Goal: Navigation & Orientation: Find specific page/section

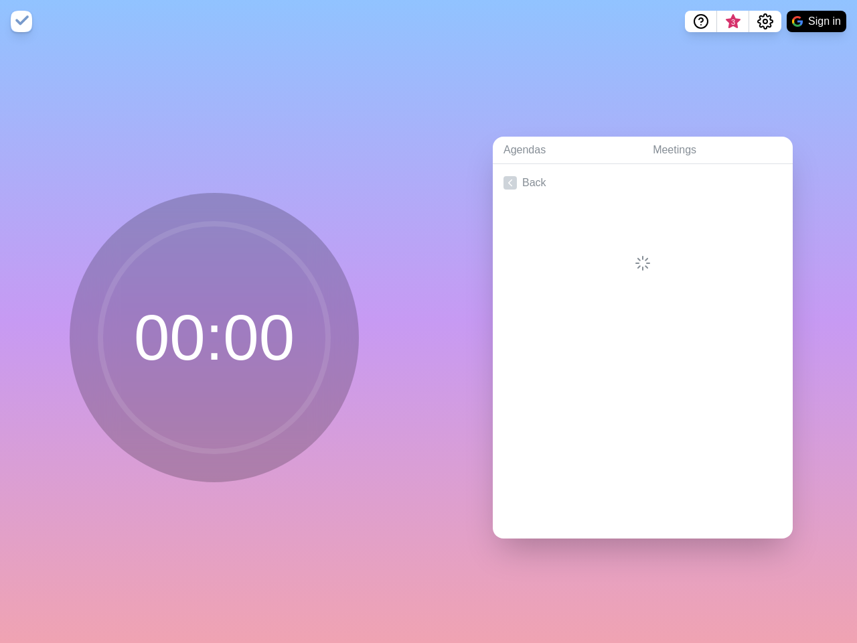
click at [429, 321] on div "Agendas Meetings Back" at bounding box center [643, 343] width 429 height 600
click at [701, 21] on icon "Help" at bounding box center [701, 20] width 4 height 4
click at [733, 21] on span "3" at bounding box center [733, 22] width 11 height 11
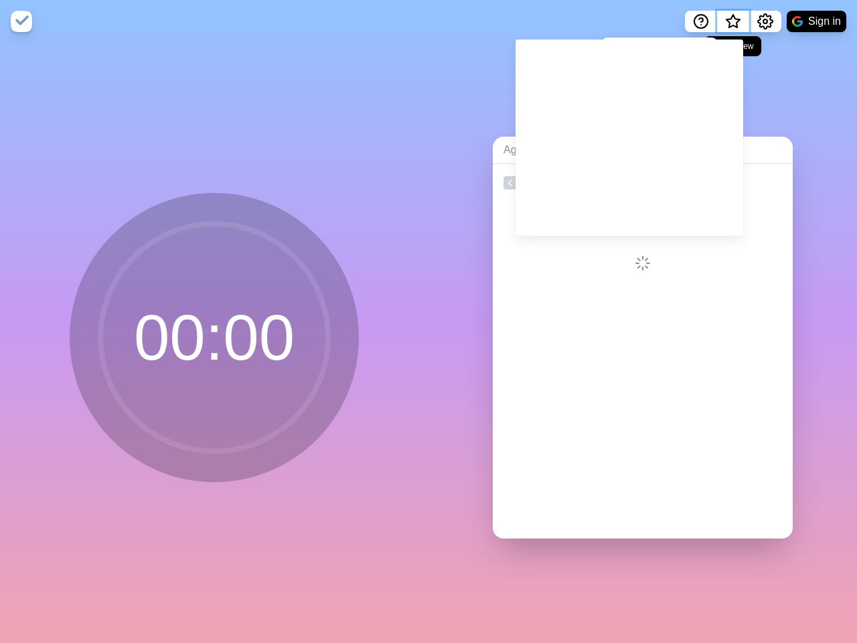
click at [733, 25] on span "What’s new" at bounding box center [733, 22] width 7 height 7
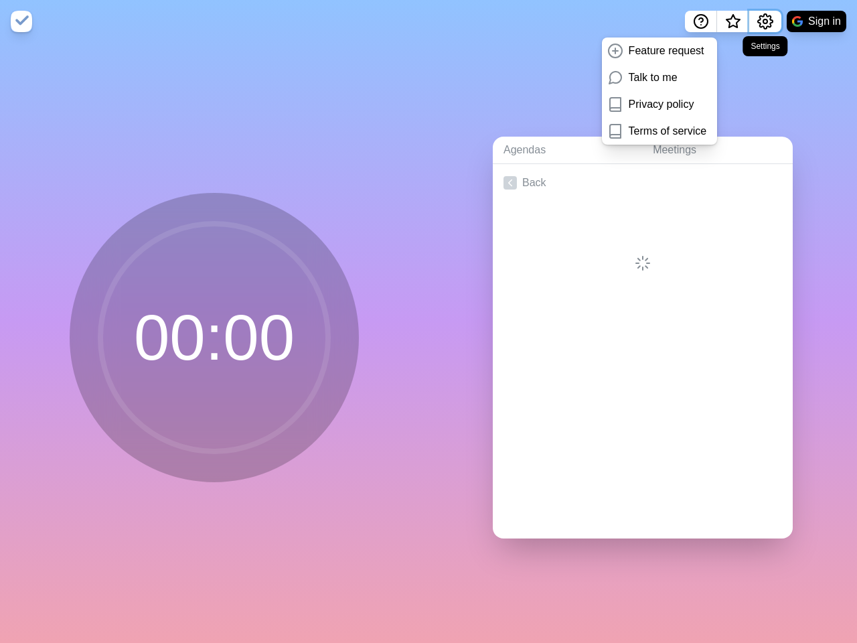
click at [765, 21] on icon "Settings" at bounding box center [765, 21] width 16 height 16
click at [816, 21] on button "Sign in" at bounding box center [817, 21] width 60 height 21
